Goal: Navigation & Orientation: Understand site structure

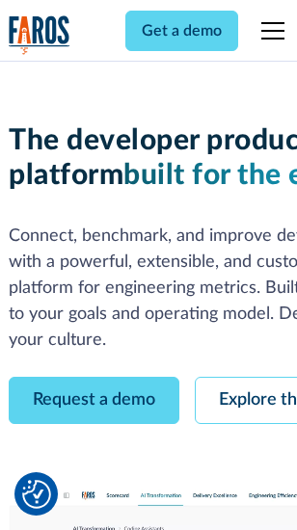
scroll to position [109, 0]
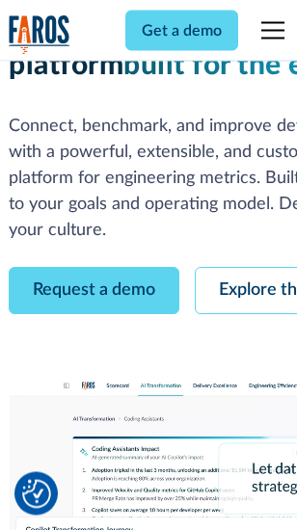
click at [94, 268] on link "Request a demo" at bounding box center [94, 291] width 170 height 47
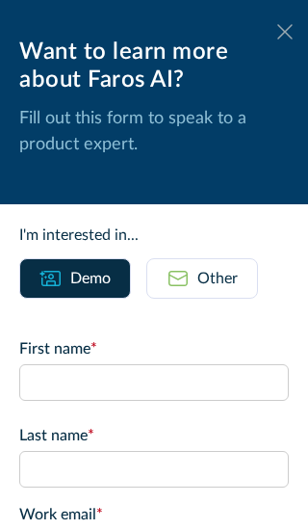
click at [277, 32] on icon at bounding box center [284, 31] width 15 height 14
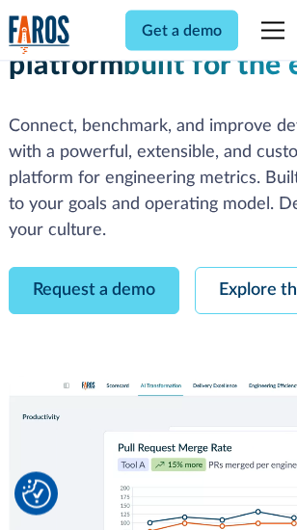
click at [251, 268] on link "Explore the platform" at bounding box center [297, 291] width 205 height 47
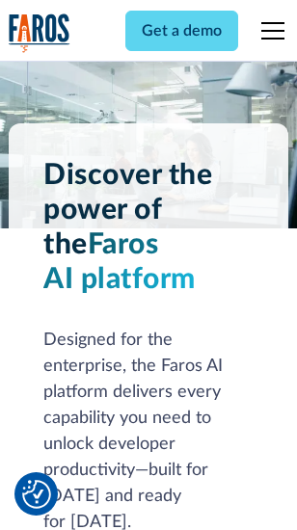
scroll to position [14674, 0]
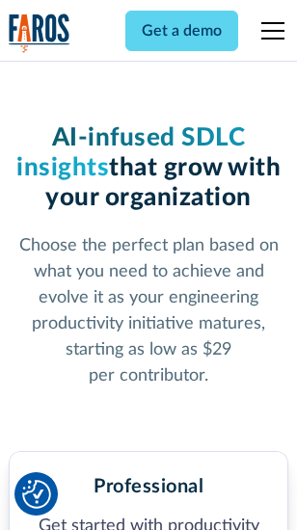
scroll to position [3053, 0]
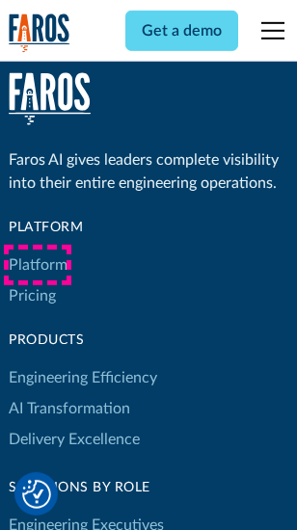
click at [38, 265] on link "Platform" at bounding box center [38, 264] width 59 height 31
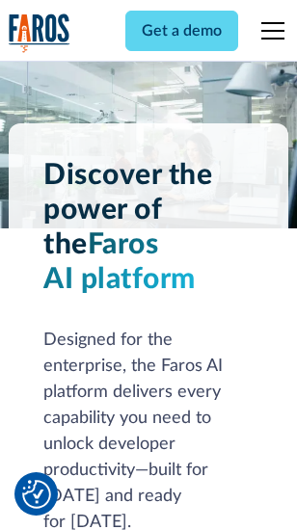
scroll to position [15292, 0]
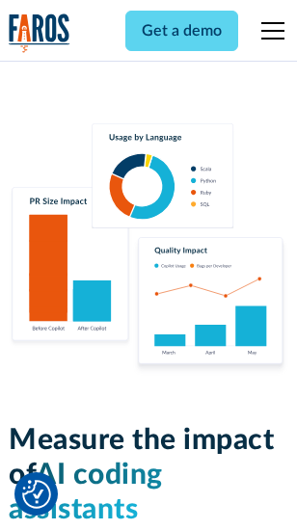
scroll to position [12026, 0]
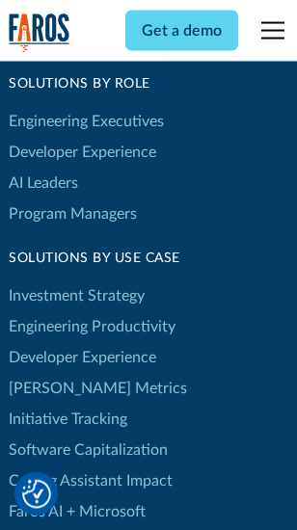
click at [58, 373] on link "[PERSON_NAME] Metrics" at bounding box center [98, 388] width 178 height 31
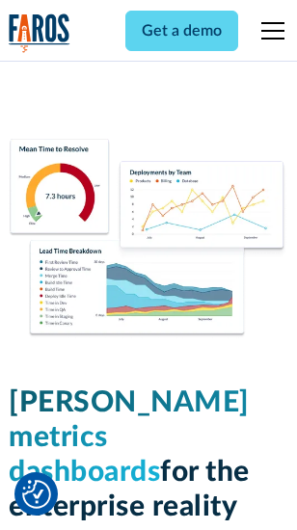
scroll to position [8528, 0]
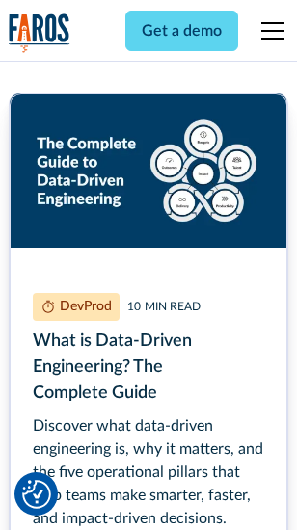
scroll to position [8751, 0]
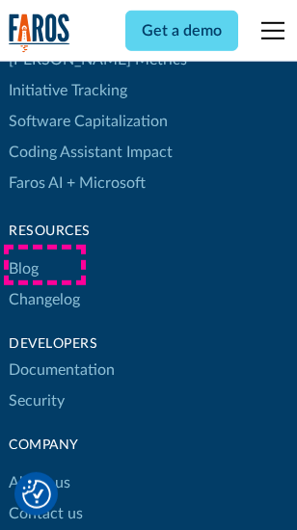
click at [44, 284] on link "Changelog" at bounding box center [44, 299] width 71 height 31
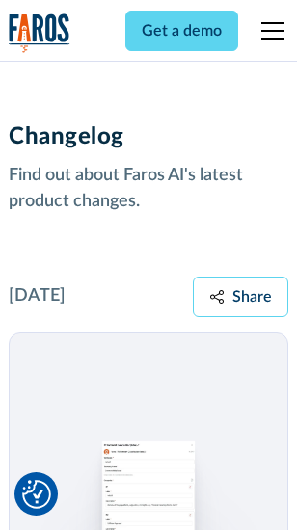
scroll to position [23621, 0]
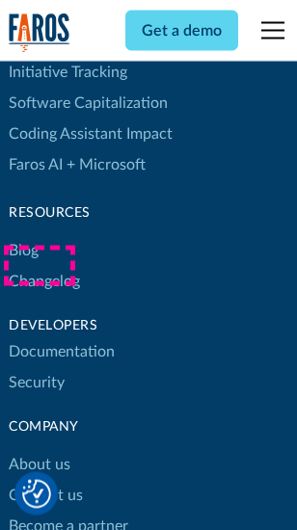
click at [39, 450] on link "About us" at bounding box center [40, 465] width 62 height 31
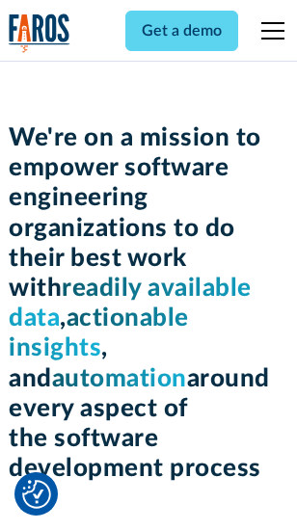
scroll to position [6662, 0]
